Goal: Communication & Community: Share content

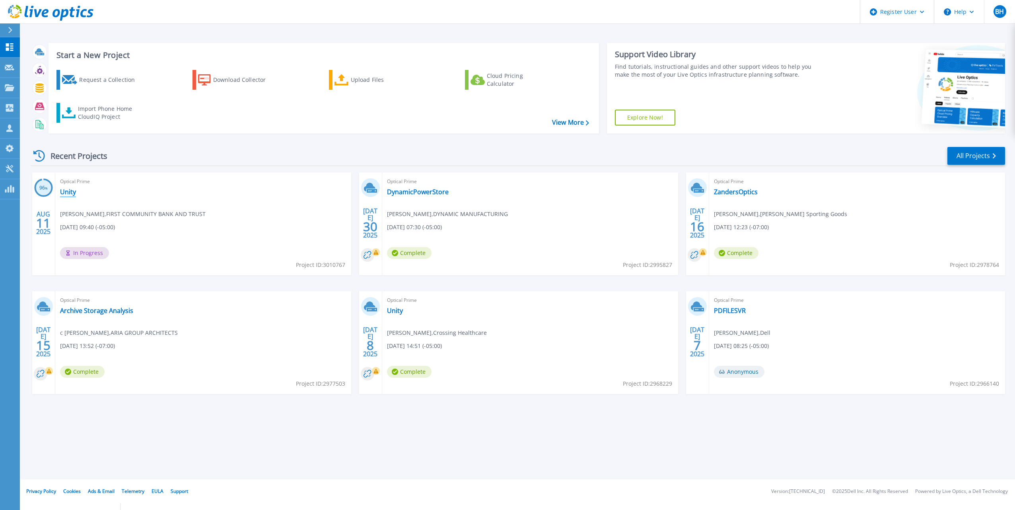
click at [72, 190] on link "Unity" at bounding box center [68, 192] width 16 height 8
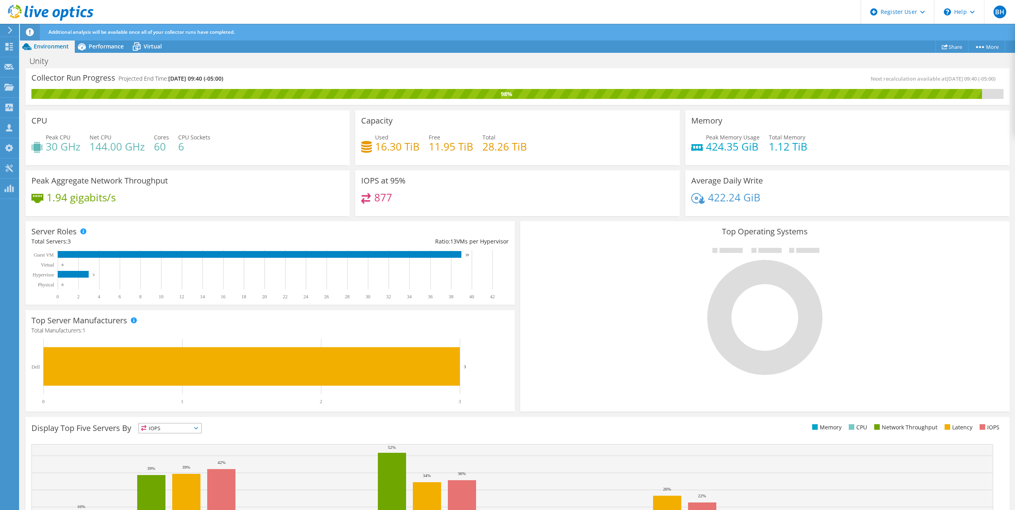
click at [693, 7] on header "BH Dell User [PERSON_NAME] [EMAIL_ADDRESS][DOMAIN_NAME] Dell My Profile Log Out…" at bounding box center [507, 12] width 1015 height 24
click at [951, 46] on link "Share" at bounding box center [951, 47] width 33 height 12
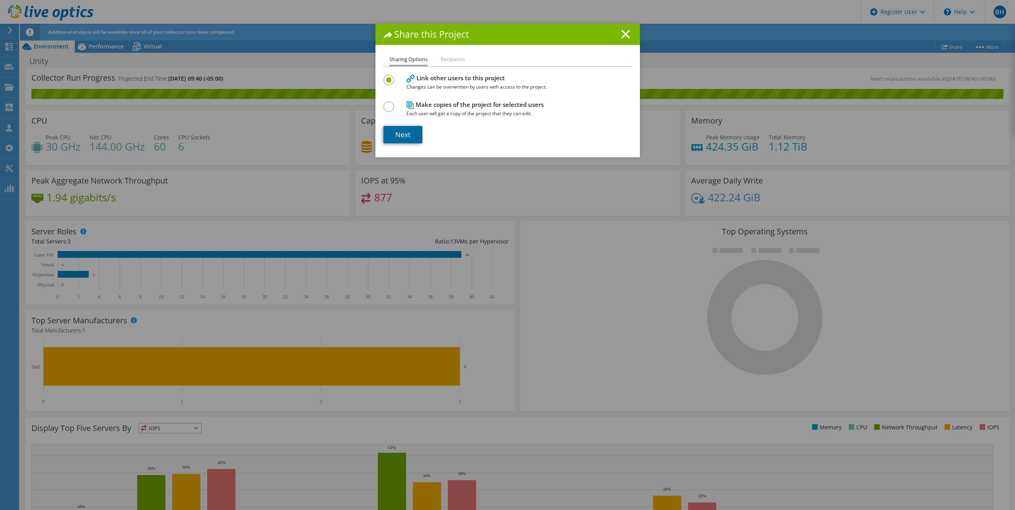
click at [410, 132] on link "Next" at bounding box center [402, 134] width 39 height 17
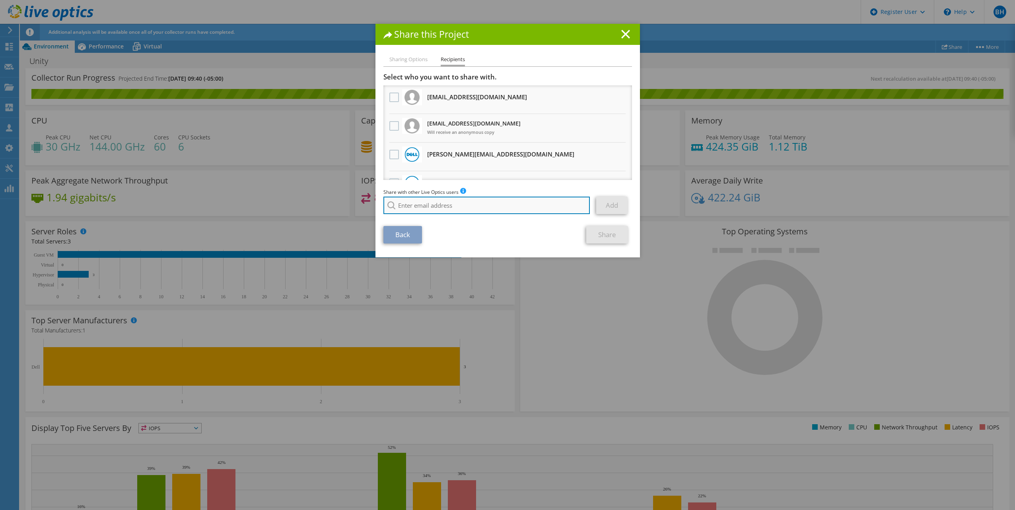
click at [402, 207] on input "search" at bounding box center [486, 205] width 207 height 17
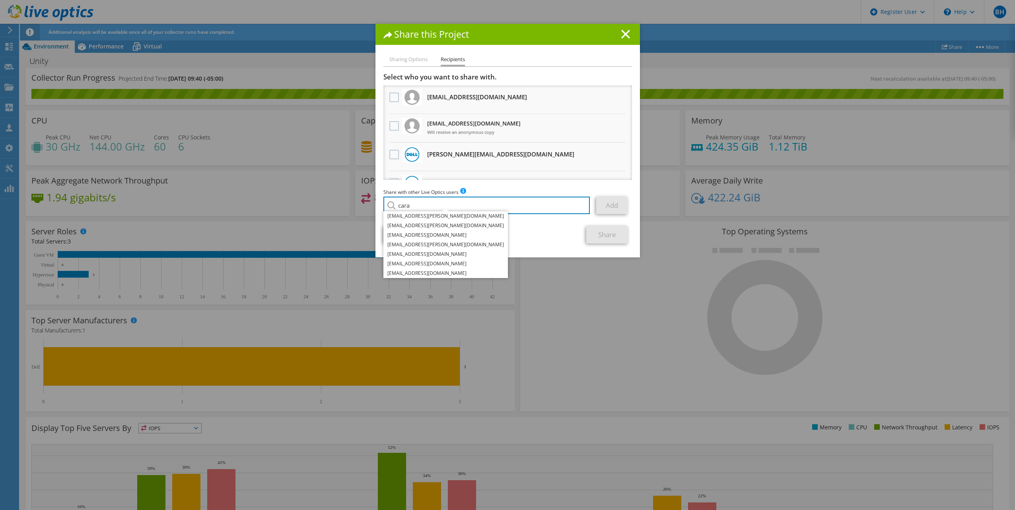
type input "cara"
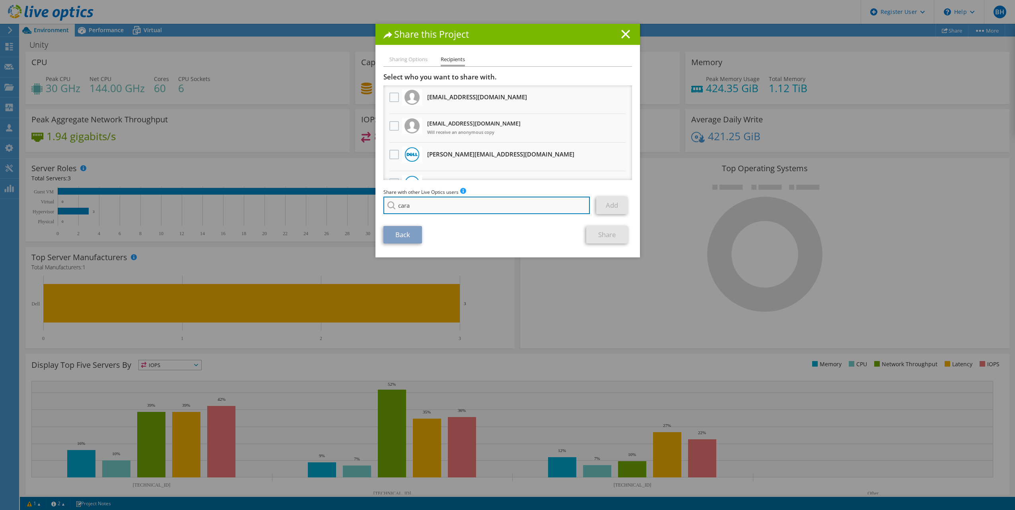
click at [439, 207] on input "cara" at bounding box center [486, 205] width 207 height 17
paste input "[EMAIL_ADDRESS][DOMAIN_NAME]"
click at [532, 202] on input "[EMAIL_ADDRESS][DOMAIN_NAME]" at bounding box center [486, 205] width 207 height 17
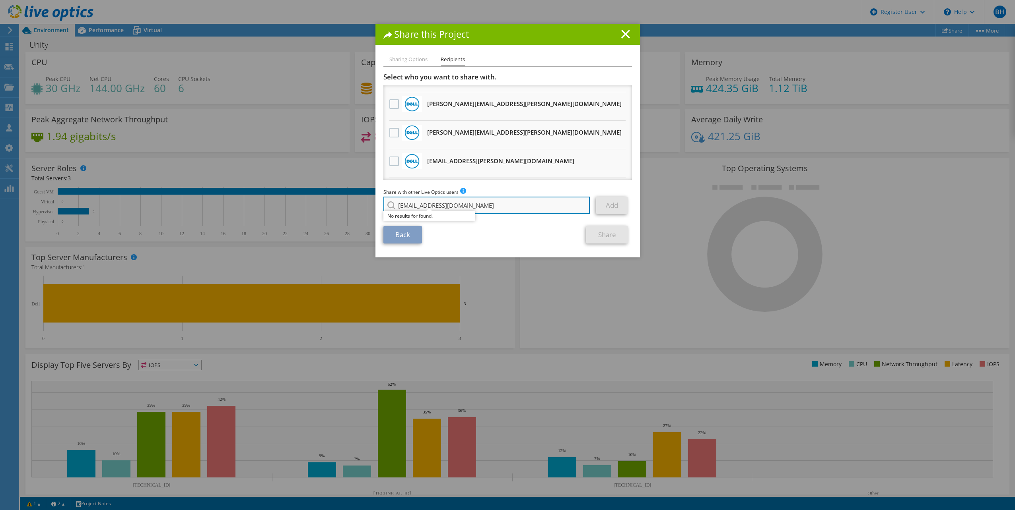
scroll to position [40, 0]
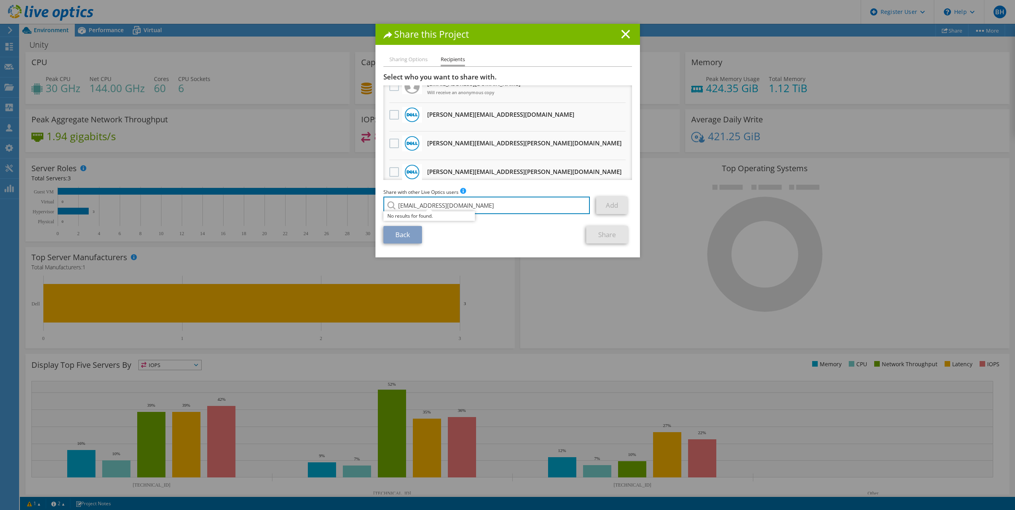
type input "[EMAIL_ADDRESS][DOMAIN_NAME]"
click at [470, 235] on div "Back Share" at bounding box center [507, 234] width 248 height 17
click at [400, 239] on link "Back" at bounding box center [402, 234] width 39 height 17
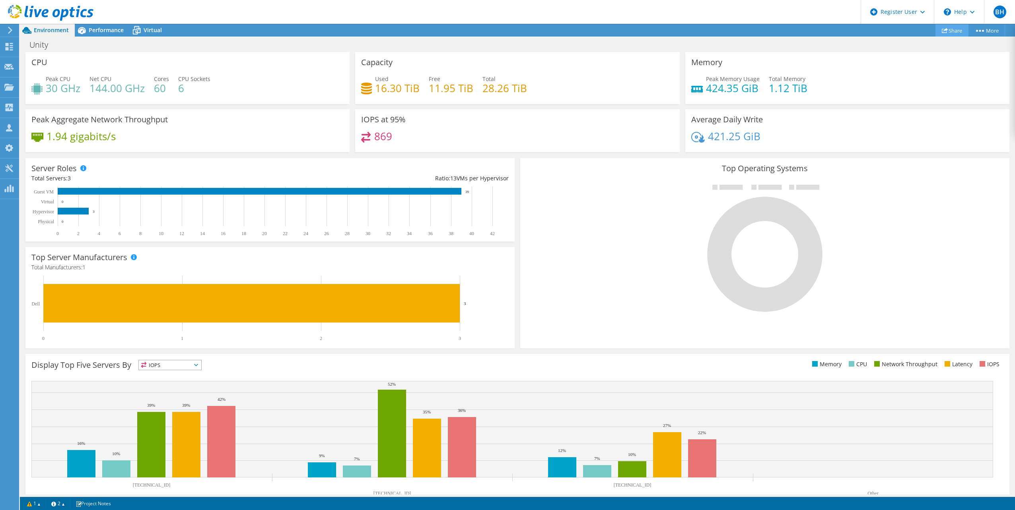
click at [947, 31] on link "Share" at bounding box center [951, 30] width 33 height 12
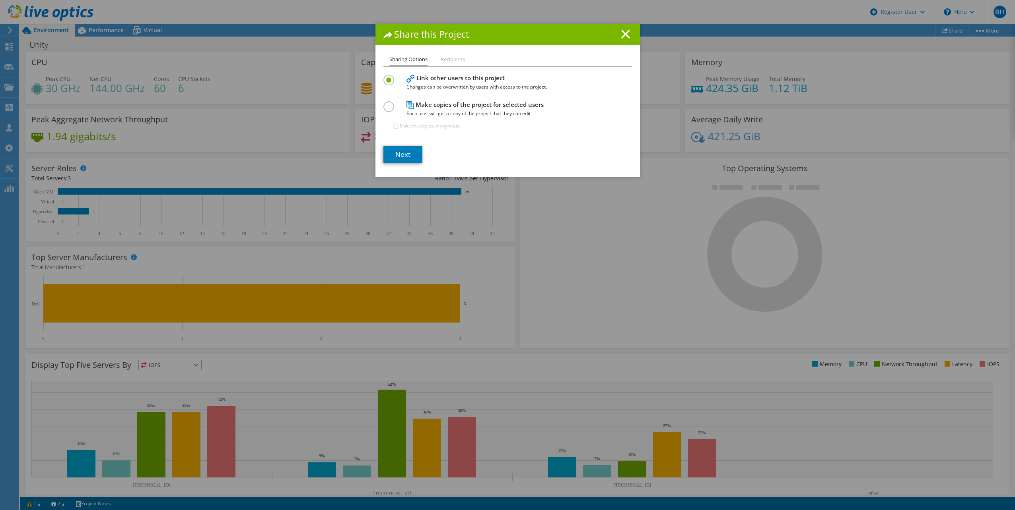
click at [453, 58] on li "Recipients" at bounding box center [452, 60] width 24 height 10
click at [386, 103] on label at bounding box center [390, 102] width 14 height 2
click at [0, 0] on input "radio" at bounding box center [0, 0] width 0 height 0
click at [389, 77] on label at bounding box center [390, 76] width 14 height 2
click at [0, 0] on input "radio" at bounding box center [0, 0] width 0 height 0
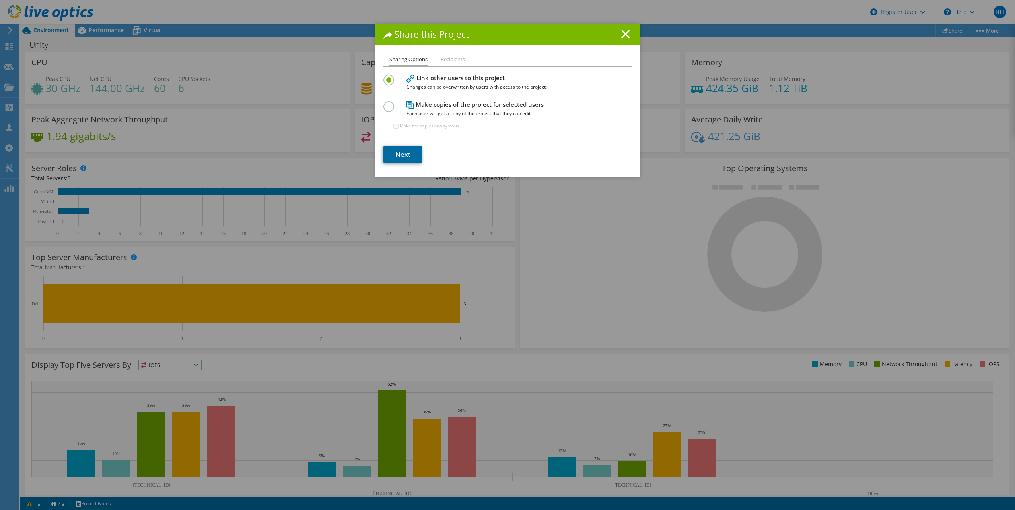
click at [402, 159] on link "Next" at bounding box center [402, 154] width 39 height 17
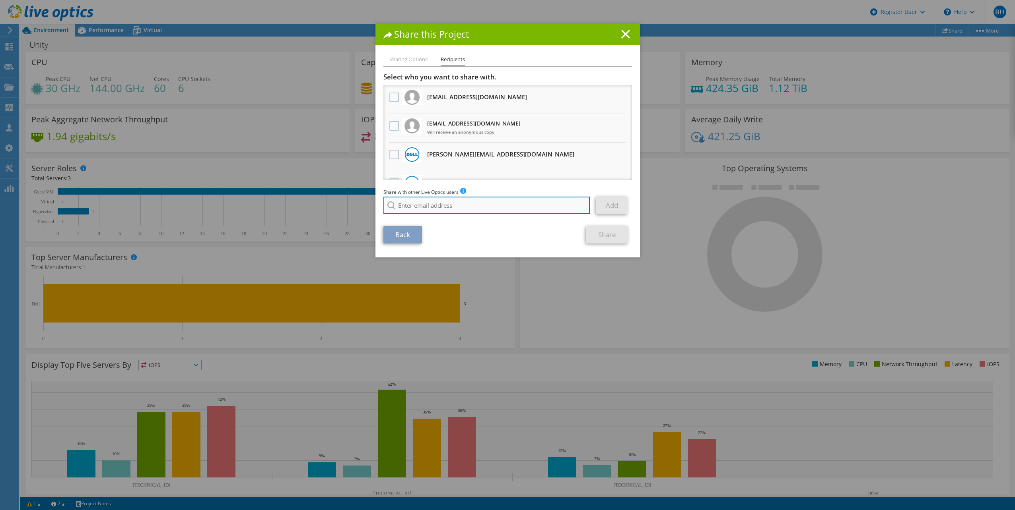
click at [410, 198] on input "search" at bounding box center [486, 205] width 207 height 17
paste input "[URL][DOMAIN_NAME]"
type input "[URL][DOMAIN_NAME]"
click at [447, 203] on input "search" at bounding box center [486, 205] width 207 height 17
paste input "[EMAIL_ADDRESS][DOMAIN_NAME]"
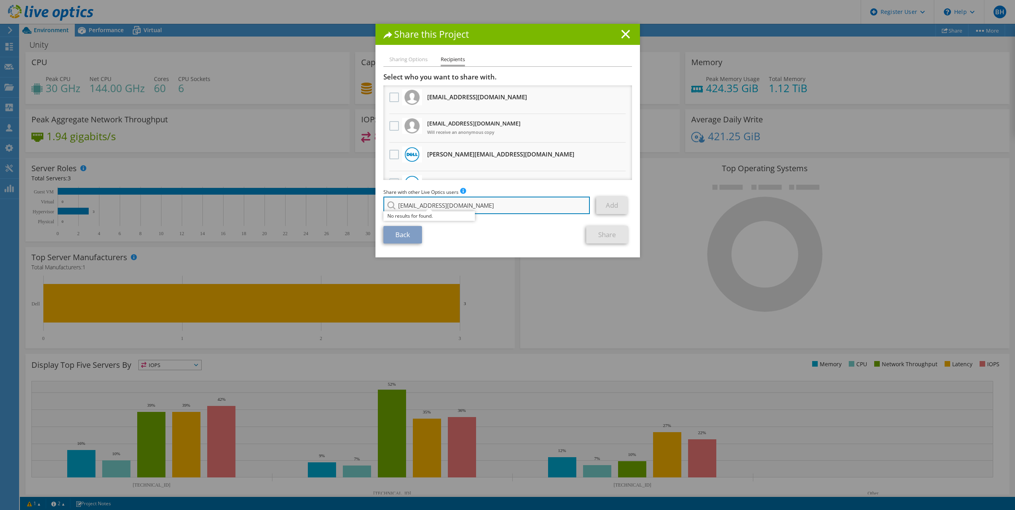
click at [396, 206] on input "[EMAIL_ADDRESS][DOMAIN_NAME]" at bounding box center [486, 205] width 207 height 17
click at [476, 207] on input "[EMAIL_ADDRESS][DOMAIN_NAME]" at bounding box center [486, 205] width 207 height 17
type input "[EMAIL_ADDRESS][DOMAIN_NAME]"
click at [623, 36] on icon at bounding box center [625, 34] width 9 height 9
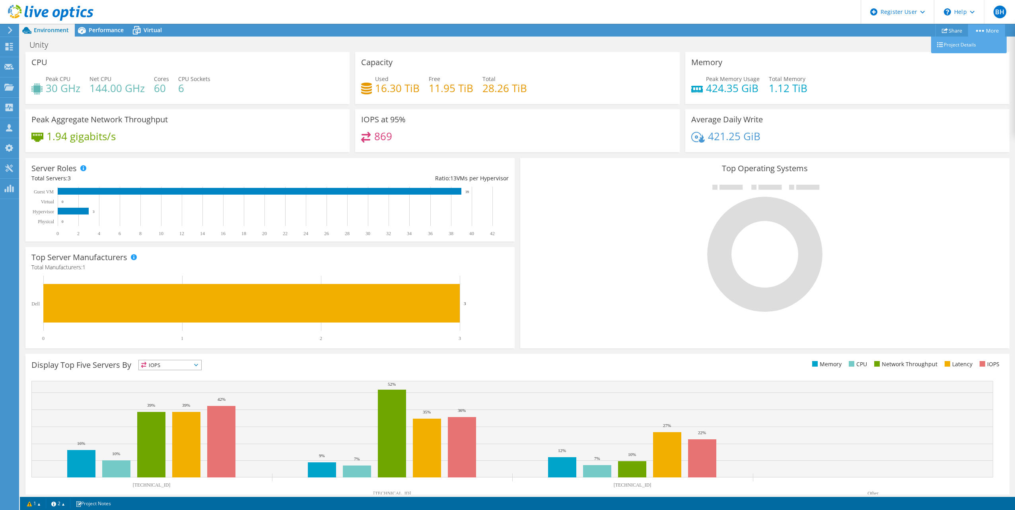
click at [990, 31] on link "More" at bounding box center [986, 30] width 37 height 12
click at [955, 33] on link "Share" at bounding box center [951, 30] width 33 height 12
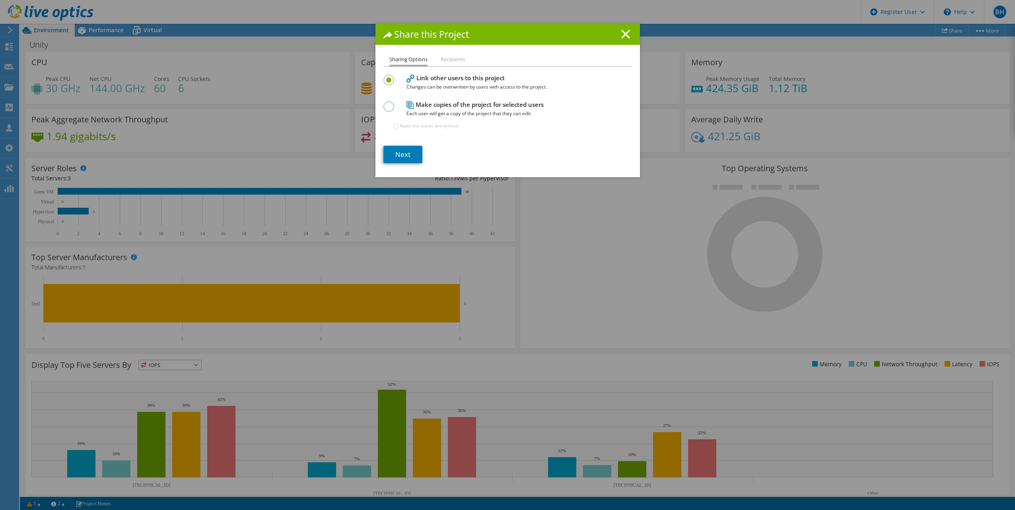
click at [386, 103] on label at bounding box center [390, 102] width 14 height 2
click at [0, 0] on input "radio" at bounding box center [0, 0] width 0 height 0
click at [401, 151] on link "Next" at bounding box center [402, 154] width 39 height 17
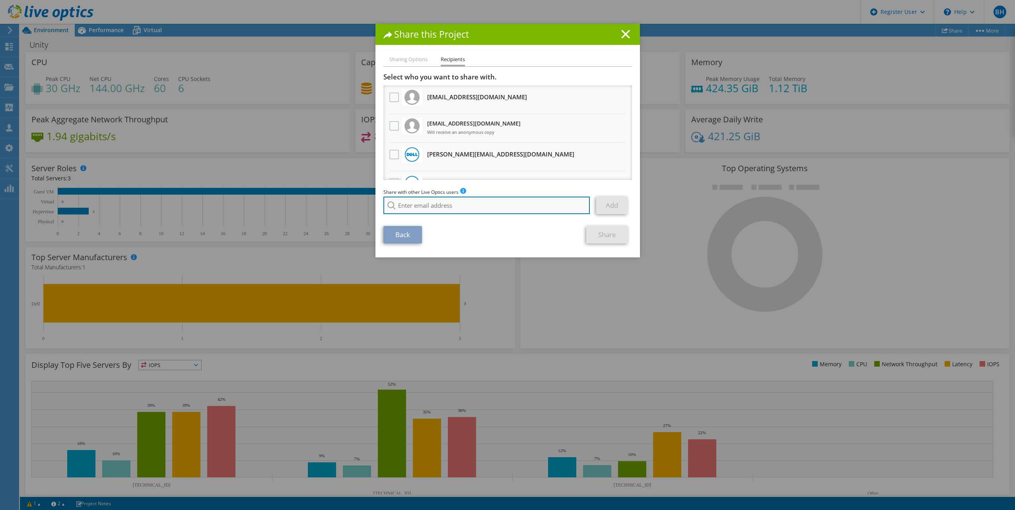
click at [427, 204] on input "search" at bounding box center [486, 205] width 207 height 17
paste input "[EMAIL_ADDRESS][DOMAIN_NAME]"
type input "[EMAIL_ADDRESS][DOMAIN_NAME]"
click at [617, 33] on h1 "Share this Project" at bounding box center [507, 34] width 248 height 9
click at [621, 33] on line at bounding box center [625, 34] width 8 height 8
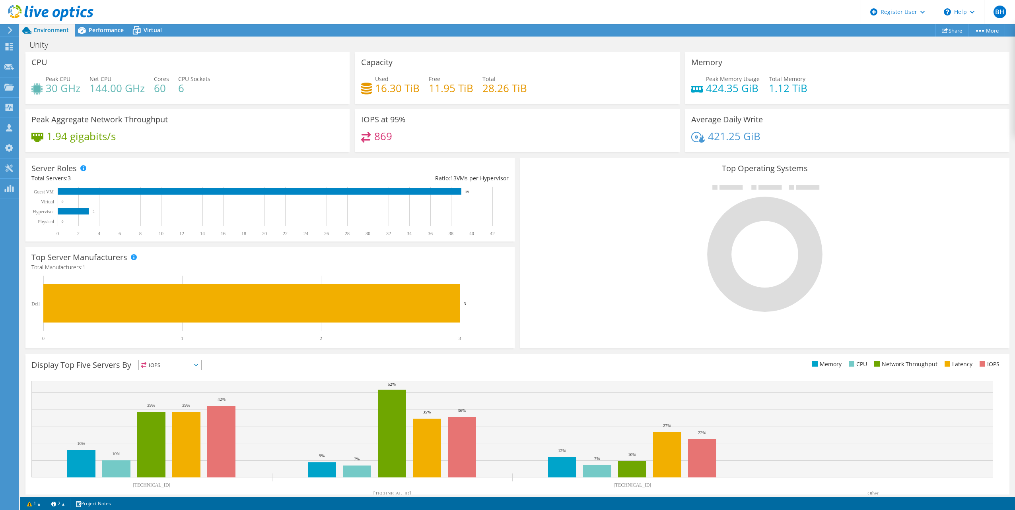
click at [677, 4] on header "BH Dell User [PERSON_NAME] [EMAIL_ADDRESS][DOMAIN_NAME] Dell My Profile Log Out…" at bounding box center [507, 12] width 1015 height 24
click at [946, 30] on link "Share" at bounding box center [951, 30] width 33 height 12
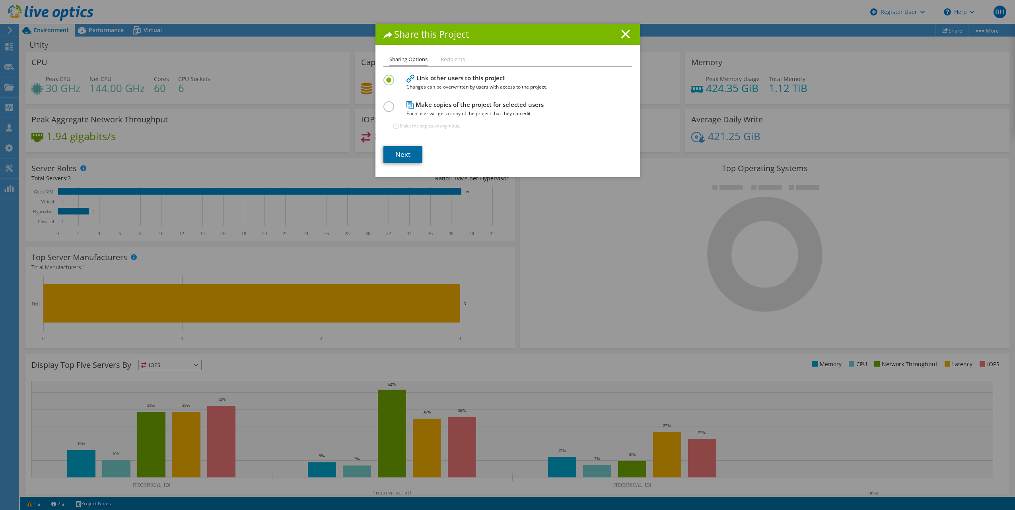
click at [397, 156] on link "Next" at bounding box center [402, 154] width 39 height 17
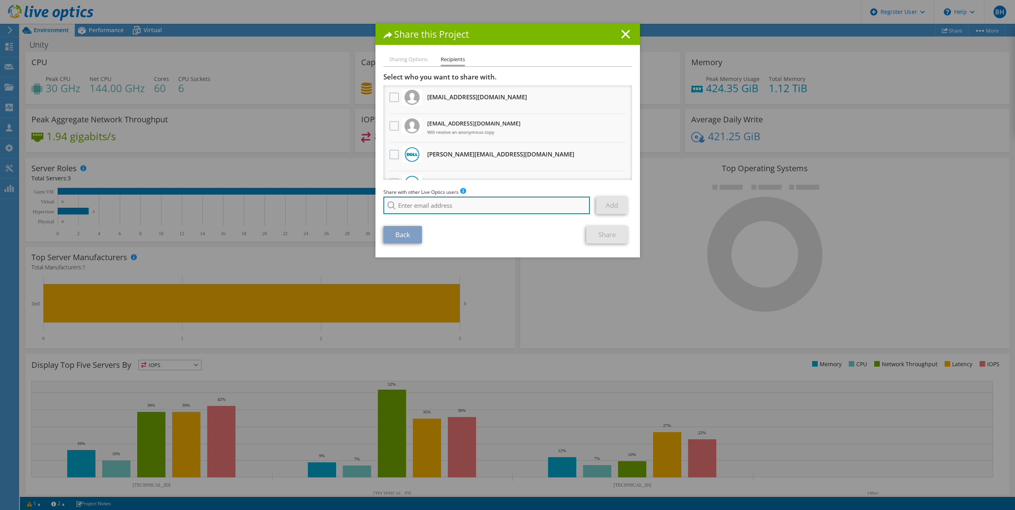
click at [404, 209] on input "search" at bounding box center [486, 205] width 207 height 17
click at [437, 199] on input "search" at bounding box center [486, 205] width 207 height 17
paste input "[EMAIL_ADDRESS][DOMAIN_NAME]"
type input "[EMAIL_ADDRESS][DOMAIN_NAME]"
click at [425, 216] on li "[EMAIL_ADDRESS][DOMAIN_NAME]" at bounding box center [428, 217] width 91 height 10
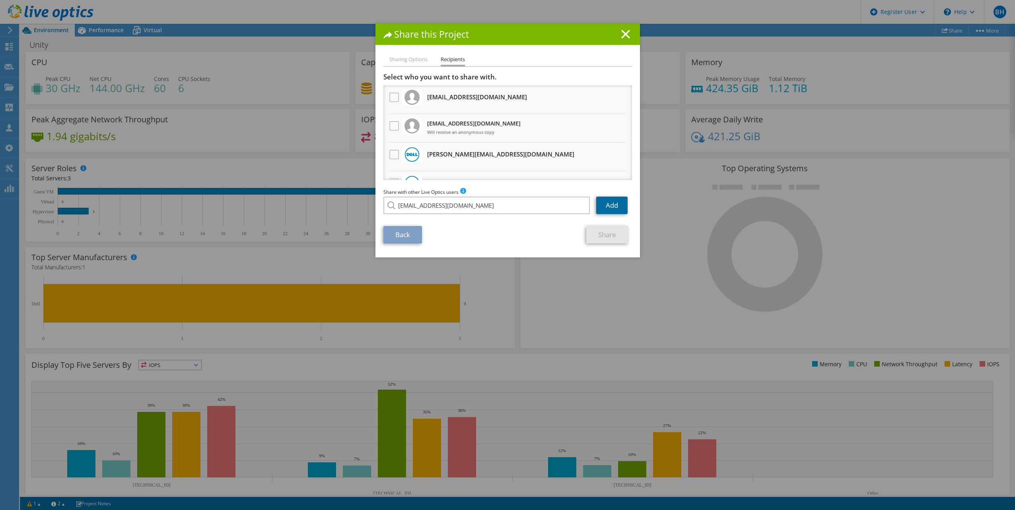
click at [608, 207] on link "Add" at bounding box center [611, 205] width 31 height 17
click at [600, 237] on link "Share" at bounding box center [607, 234] width 42 height 17
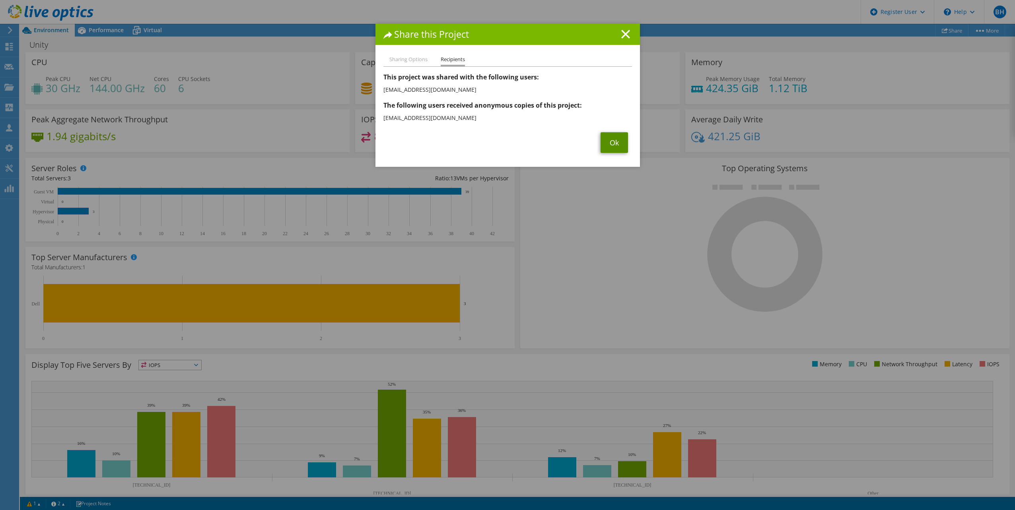
click at [617, 146] on link "Ok" at bounding box center [613, 142] width 27 height 21
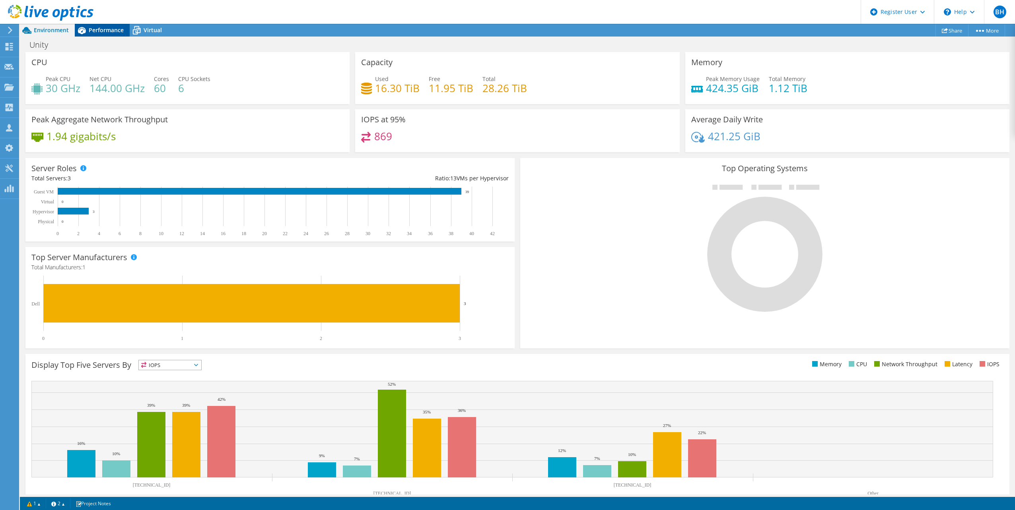
click at [99, 31] on span "Performance" at bounding box center [106, 30] width 35 height 8
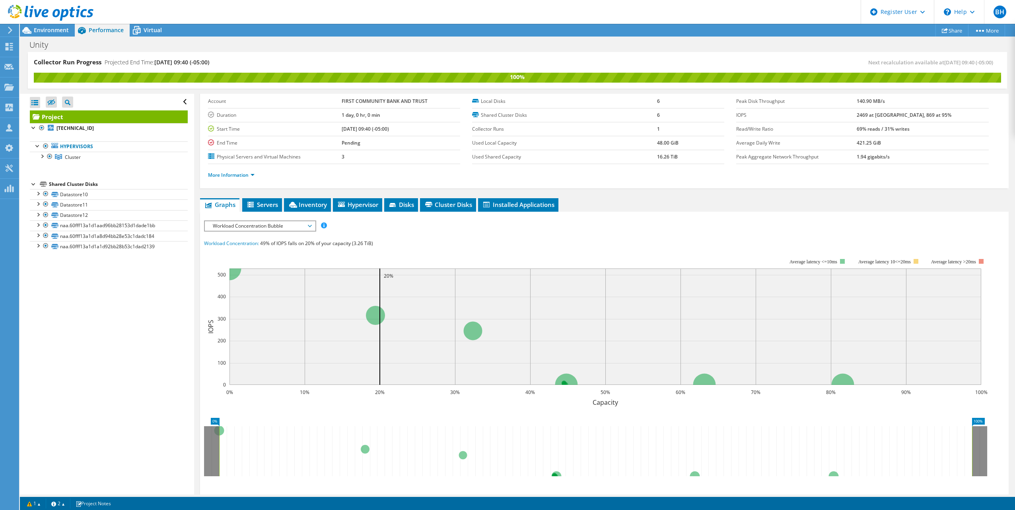
scroll to position [0, 0]
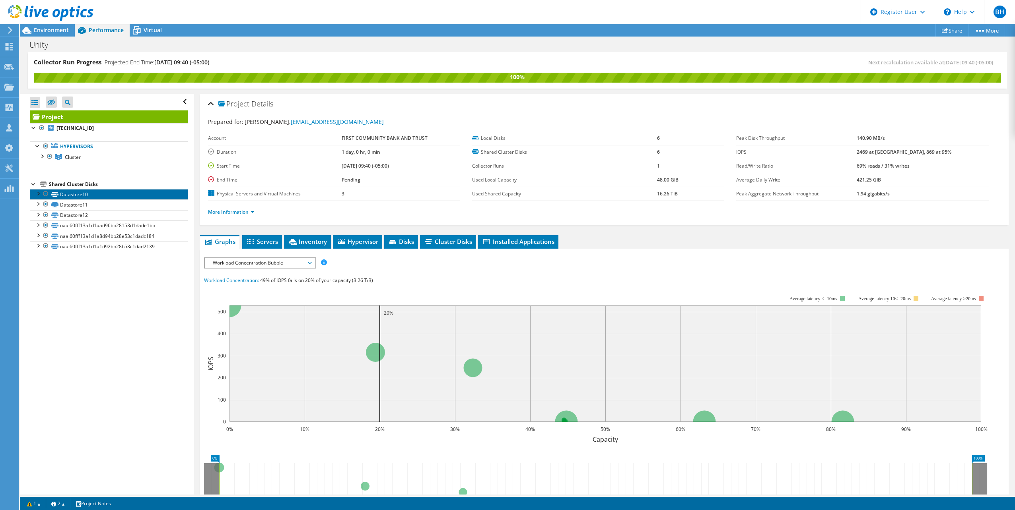
click at [99, 193] on link "Datastore10" at bounding box center [109, 194] width 158 height 10
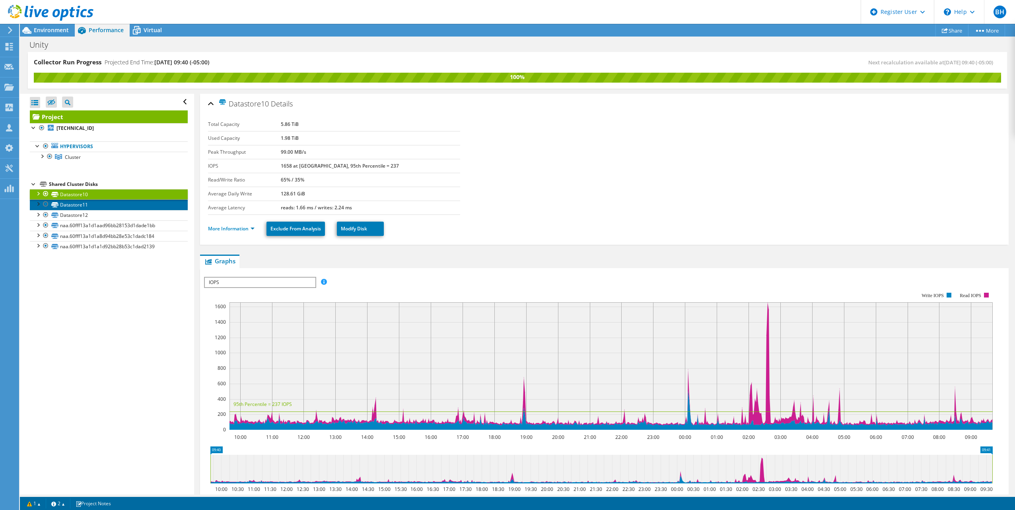
click at [101, 208] on link "Datastore11" at bounding box center [109, 205] width 158 height 10
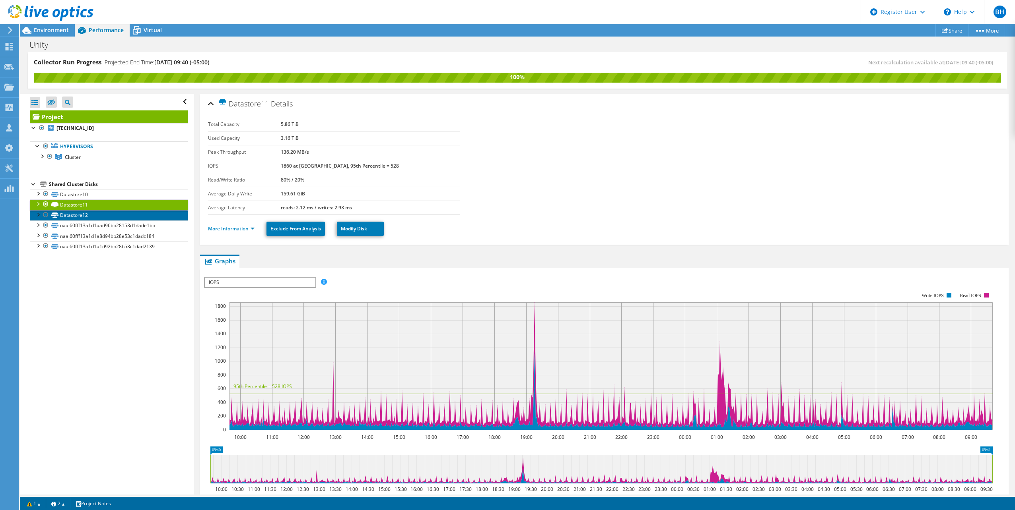
click at [103, 214] on link "Datastore12" at bounding box center [109, 215] width 158 height 10
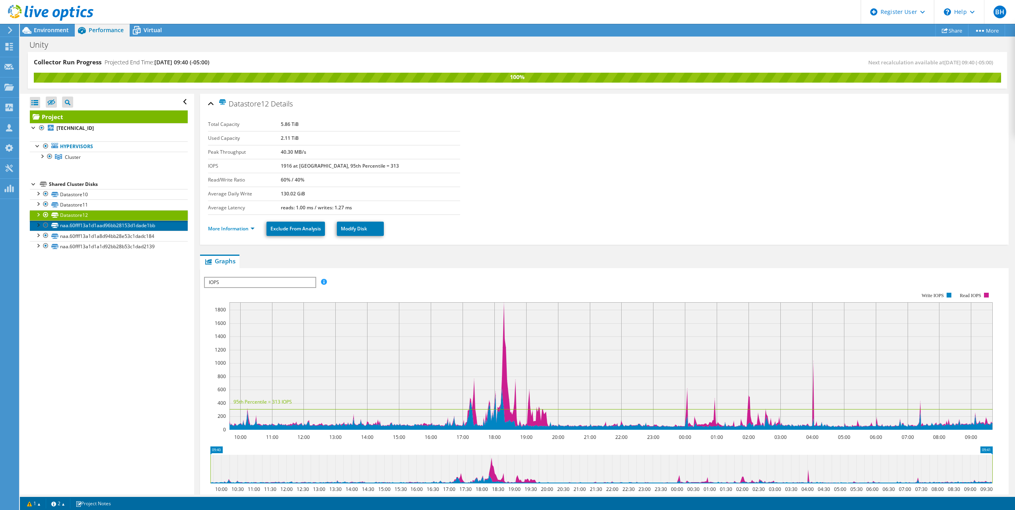
click at [100, 227] on link "naa.60fff13a1d1aad96bb28153d1dade1bb" at bounding box center [109, 226] width 158 height 10
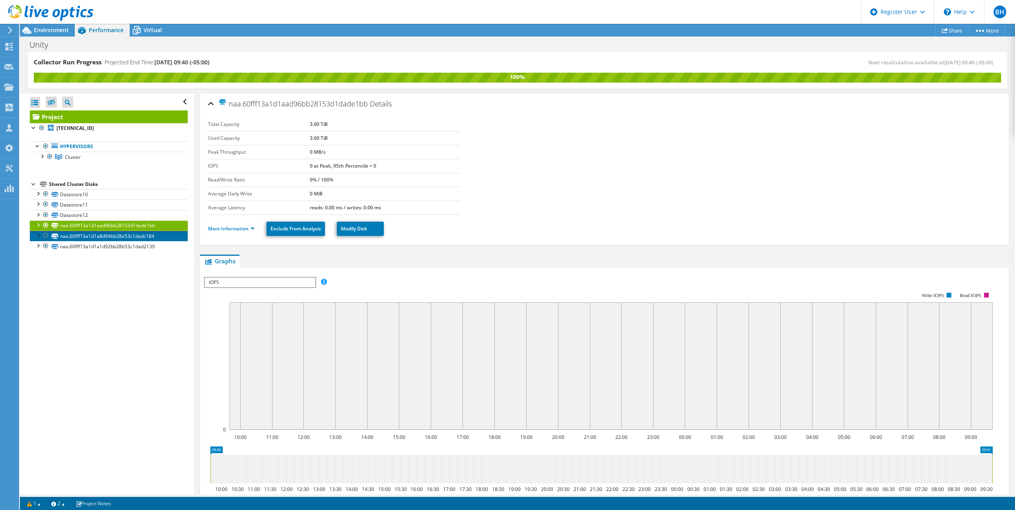
click at [101, 233] on link "naa.60fff13a1d1a8d94bb28e53c1dadc184" at bounding box center [109, 236] width 158 height 10
click at [101, 244] on link "naa.60fff13a1d1a1d92bb28b53c1dad2139" at bounding box center [109, 246] width 158 height 10
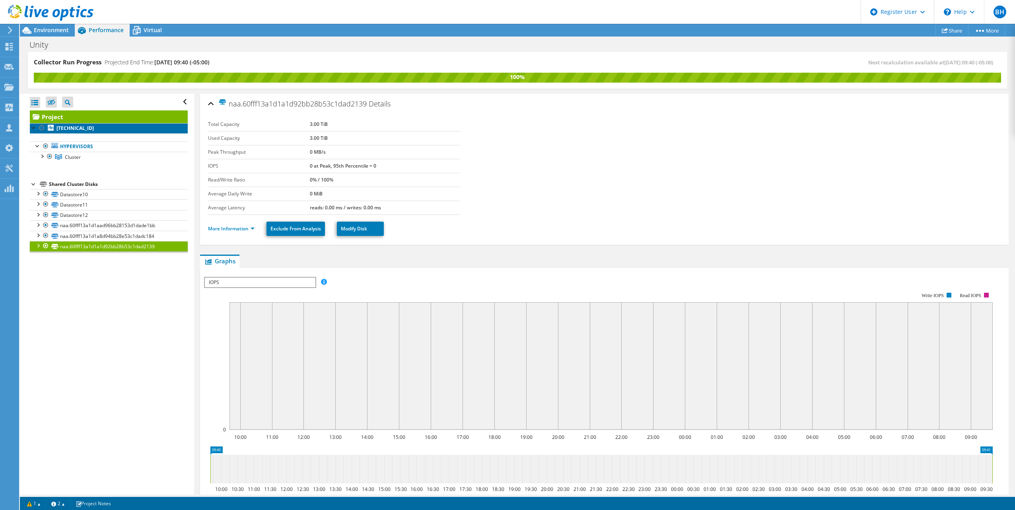
click at [79, 130] on b "[TECHNICAL_ID]" at bounding box center [74, 128] width 37 height 7
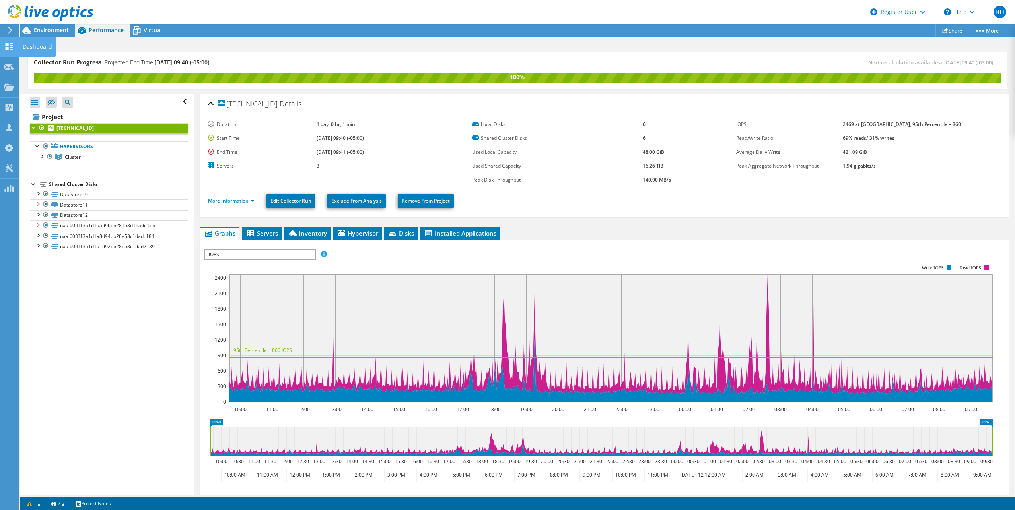
click at [12, 51] on div at bounding box center [9, 47] width 10 height 9
